Goal: Information Seeking & Learning: Learn about a topic

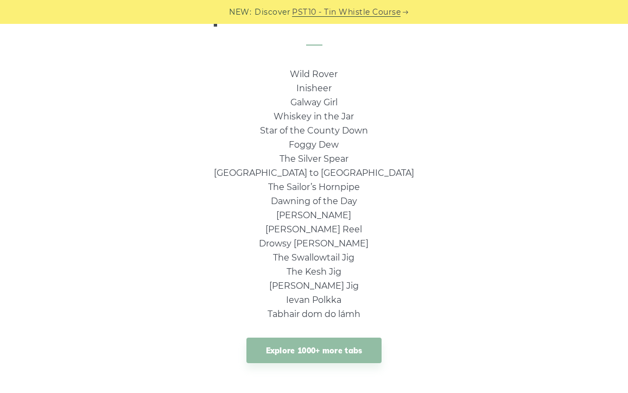
scroll to position [750, 0]
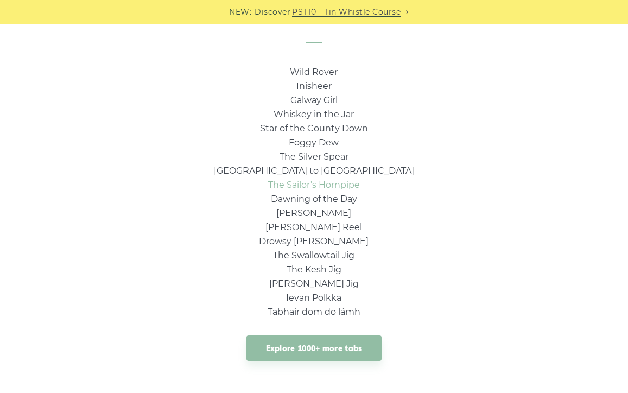
click at [316, 185] on link "The Sailor’s Hornpipe" at bounding box center [314, 185] width 92 height 10
click at [328, 103] on link "Galway Girl" at bounding box center [313, 100] width 47 height 10
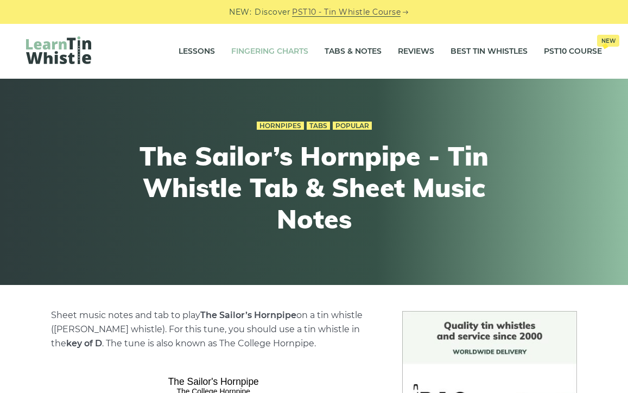
click at [279, 59] on link "Fingering Charts" at bounding box center [269, 51] width 77 height 27
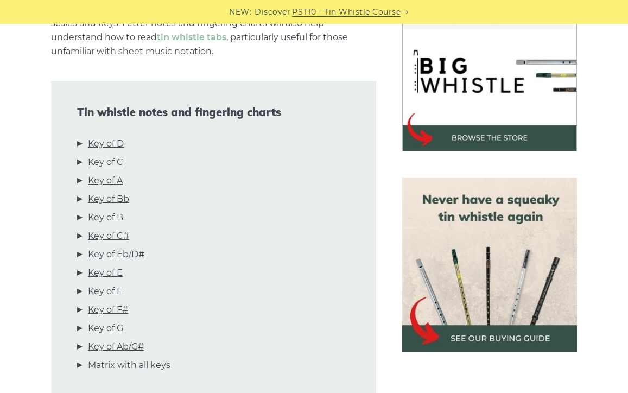
scroll to position [372, 0]
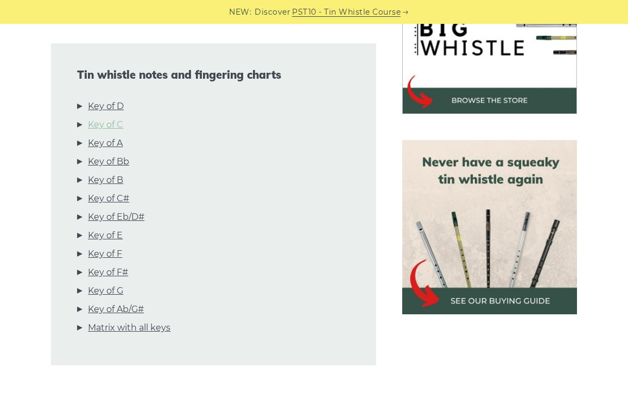
click at [106, 125] on link "Key of C" at bounding box center [105, 125] width 35 height 14
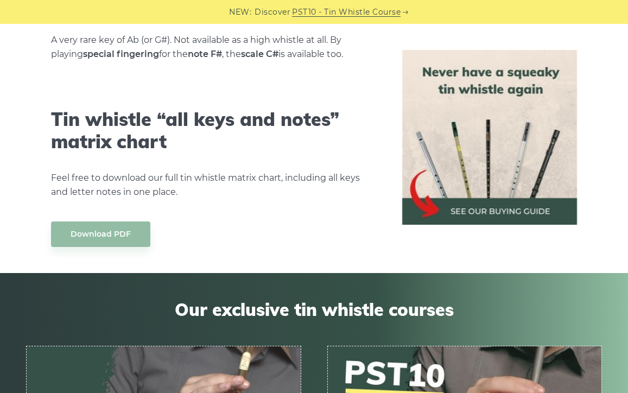
scroll to position [6074, 0]
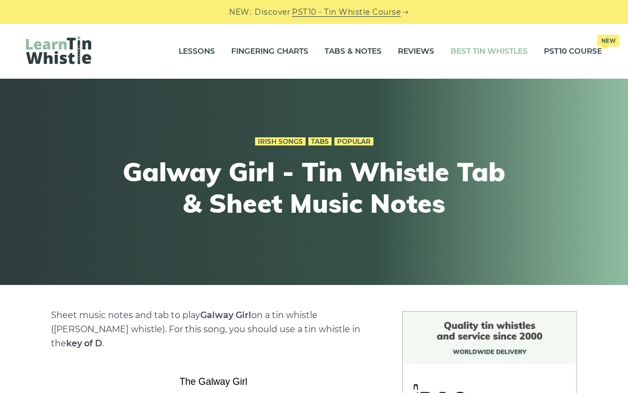
click at [499, 54] on link "Best Tin Whistles" at bounding box center [488, 51] width 77 height 27
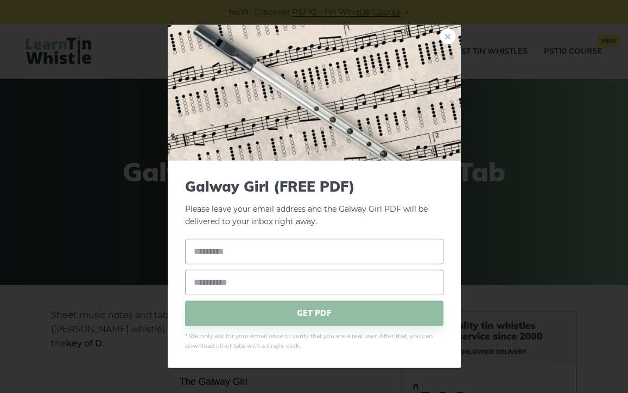
click at [449, 38] on link "×" at bounding box center [447, 36] width 16 height 16
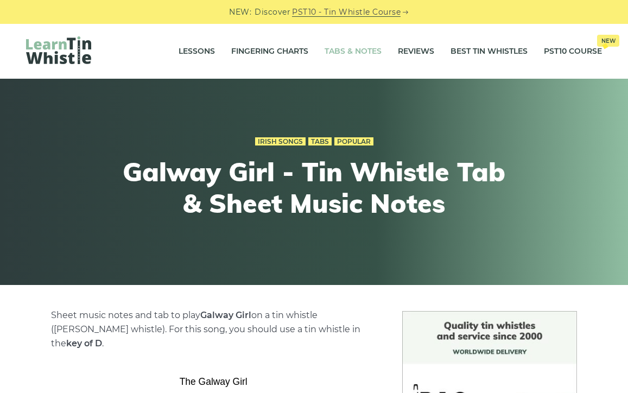
click at [363, 48] on link "Tabs & Notes" at bounding box center [352, 51] width 57 height 27
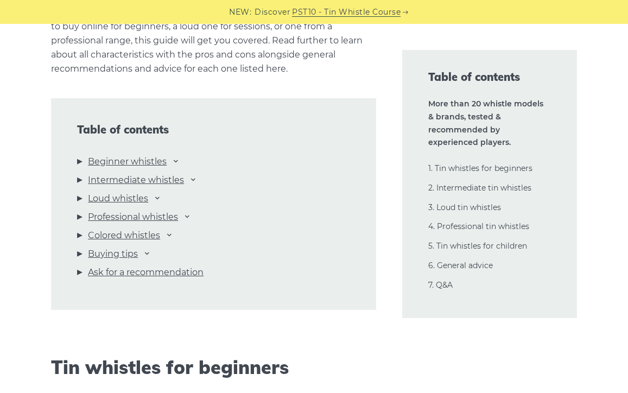
scroll to position [1096, 0]
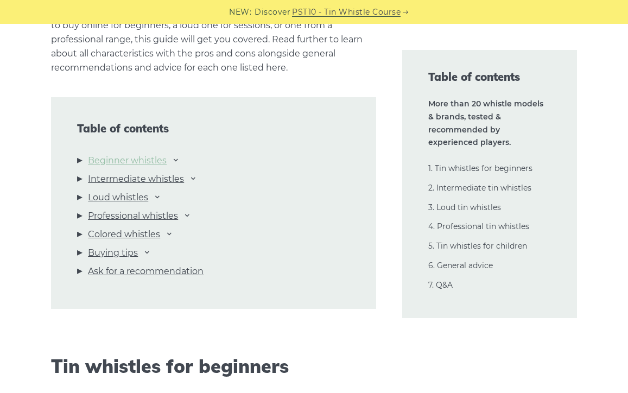
click at [152, 158] on link "Beginner whistles" at bounding box center [127, 161] width 79 height 14
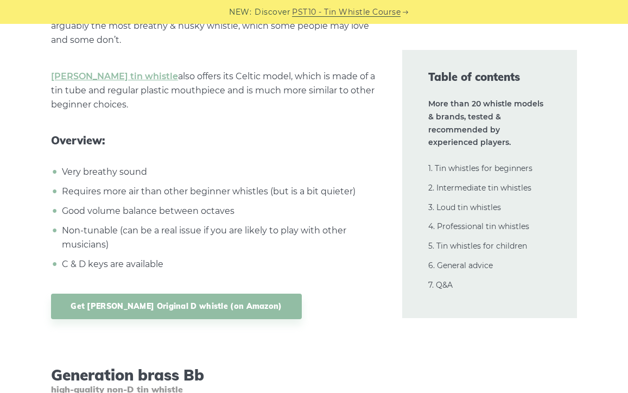
scroll to position [3821, 0]
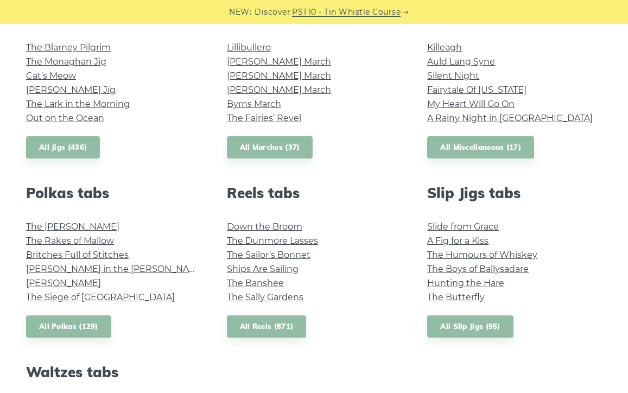
scroll to position [641, 0]
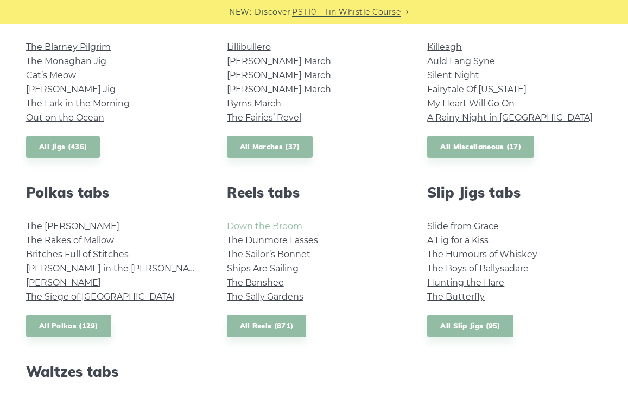
click at [256, 223] on link "Down the Broom" at bounding box center [264, 226] width 75 height 10
click at [469, 265] on link "The Boys of Ballysadare" at bounding box center [477, 268] width 101 height 10
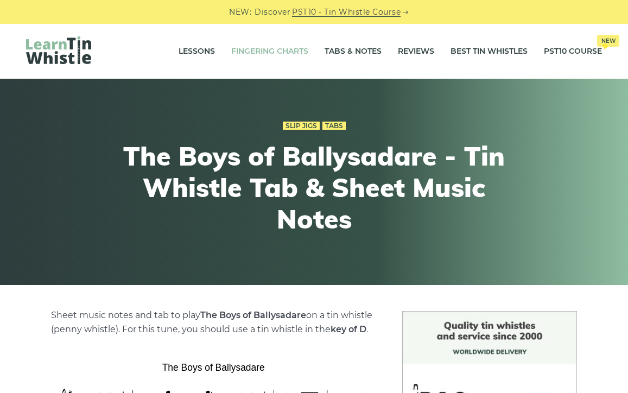
click at [252, 55] on link "Fingering Charts" at bounding box center [269, 51] width 77 height 27
click at [199, 52] on link "Lessons" at bounding box center [196, 51] width 36 height 27
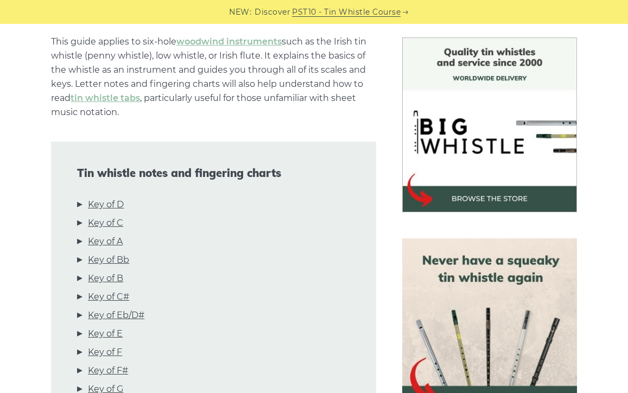
scroll to position [274, 0]
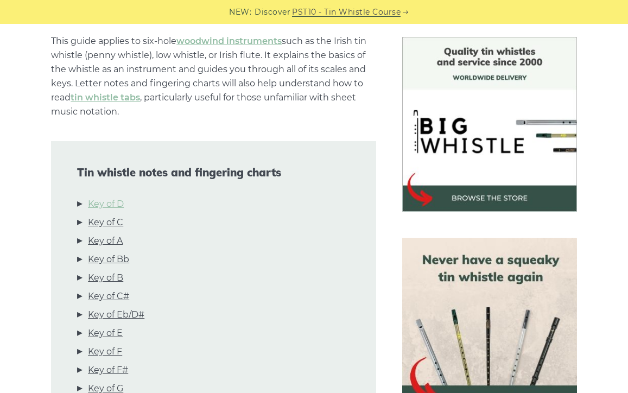
click at [107, 202] on link "Key of D" at bounding box center [106, 204] width 36 height 14
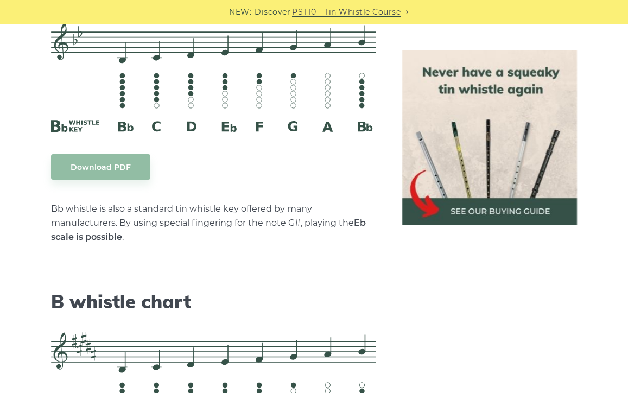
scroll to position [3536, 0]
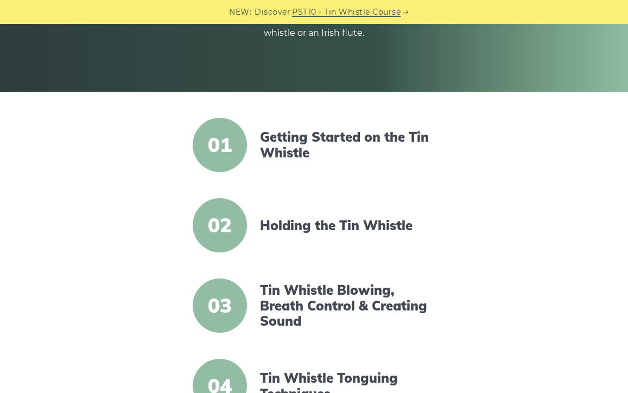
scroll to position [196, 0]
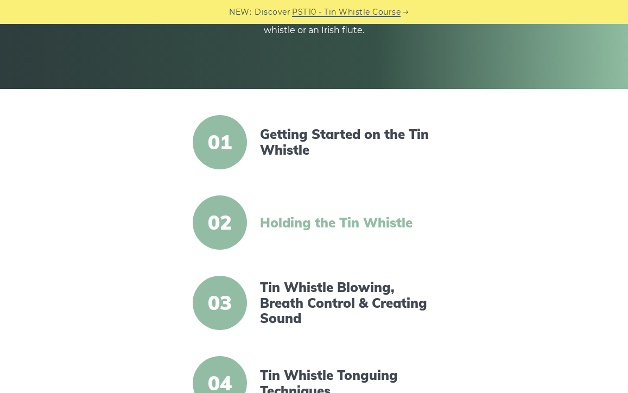
click at [287, 219] on link "Holding the Tin Whistle" at bounding box center [347, 223] width 175 height 16
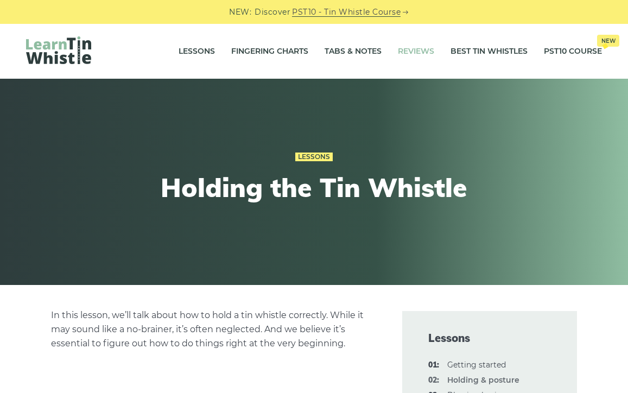
click at [416, 52] on link "Reviews" at bounding box center [416, 51] width 36 height 27
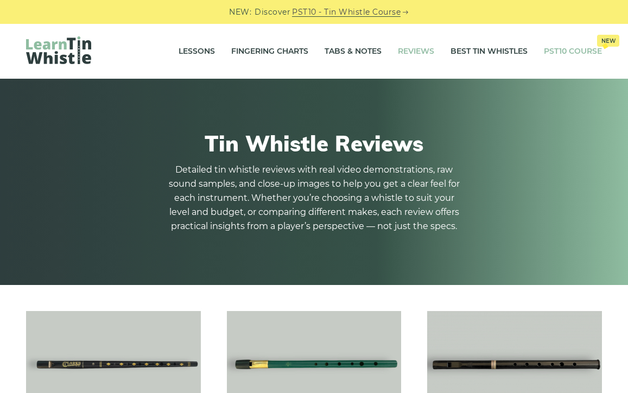
click at [579, 52] on link "PST10 Course New" at bounding box center [573, 51] width 58 height 27
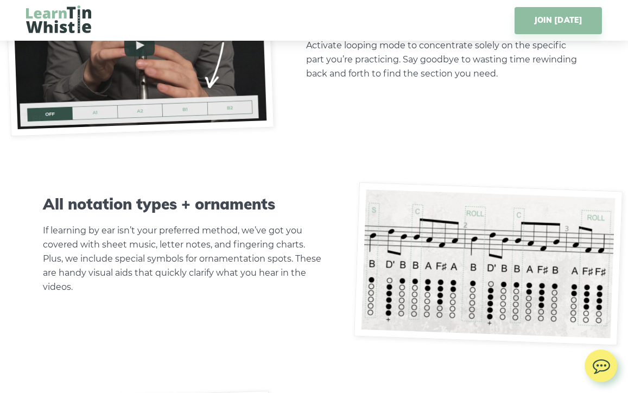
scroll to position [3198, 0]
